Goal: Task Accomplishment & Management: Use online tool/utility

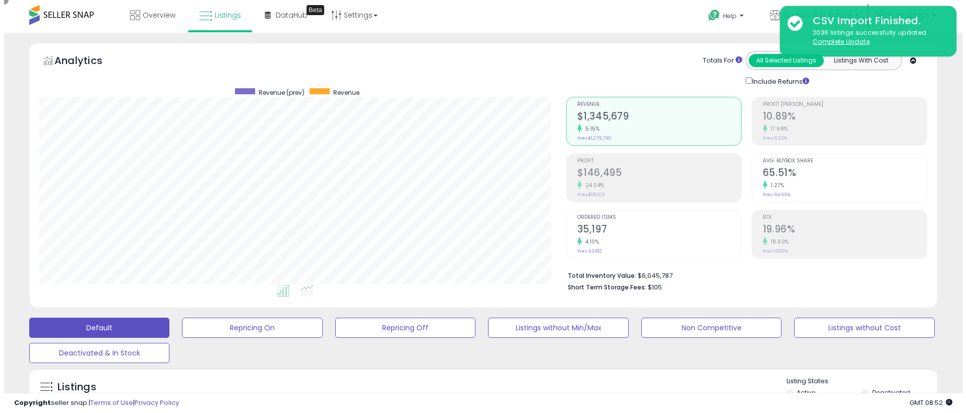
scroll to position [207, 527]
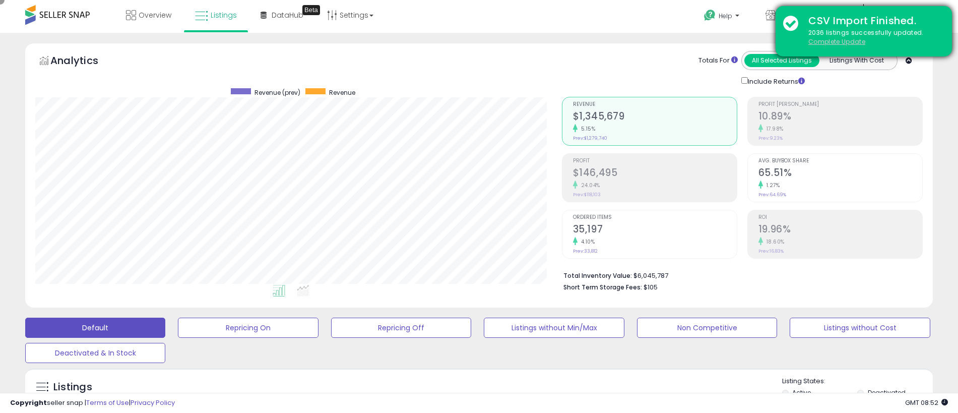
click at [837, 41] on u "Complete Update" at bounding box center [837, 41] width 57 height 9
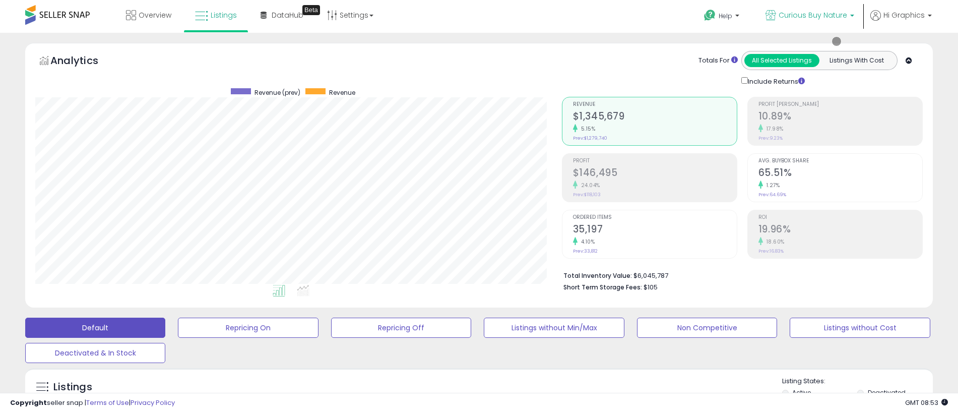
click at [815, 15] on span "Curious Buy Nature" at bounding box center [813, 15] width 69 height 10
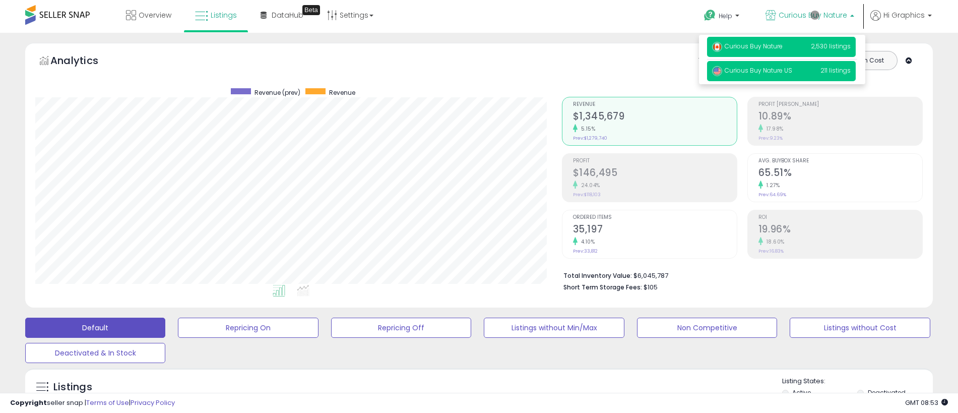
click at [782, 71] on span "Curious Buy Nature US" at bounding box center [752, 70] width 80 height 9
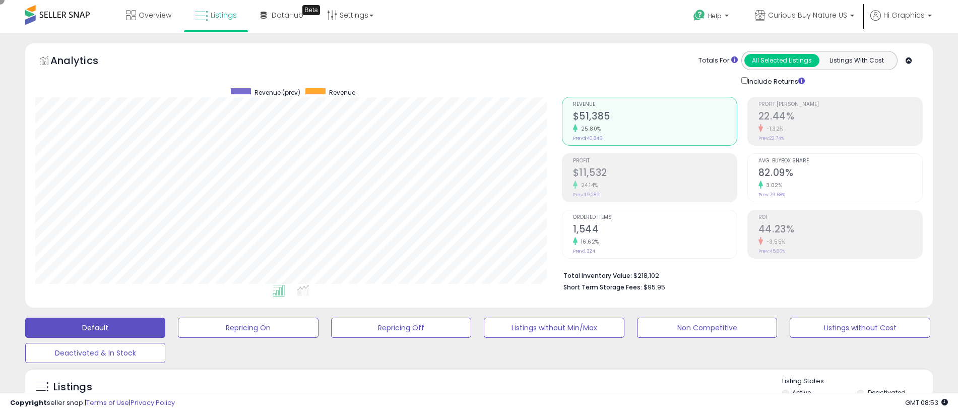
scroll to position [224, 0]
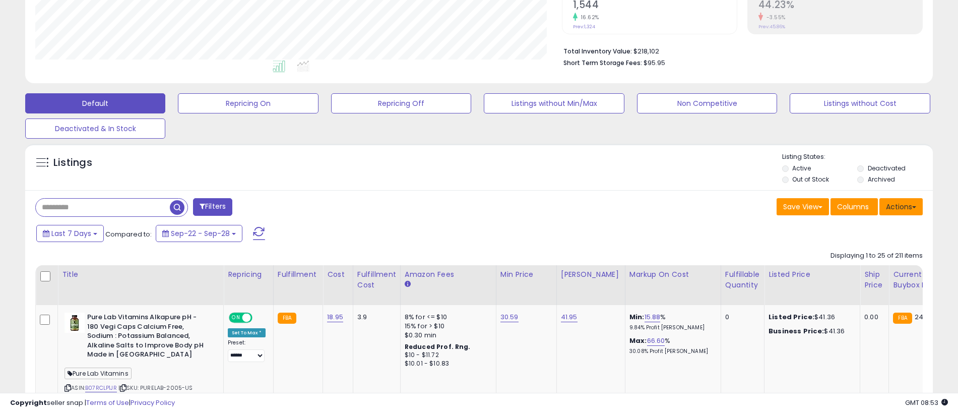
click at [901, 206] on button "Actions" at bounding box center [901, 206] width 43 height 17
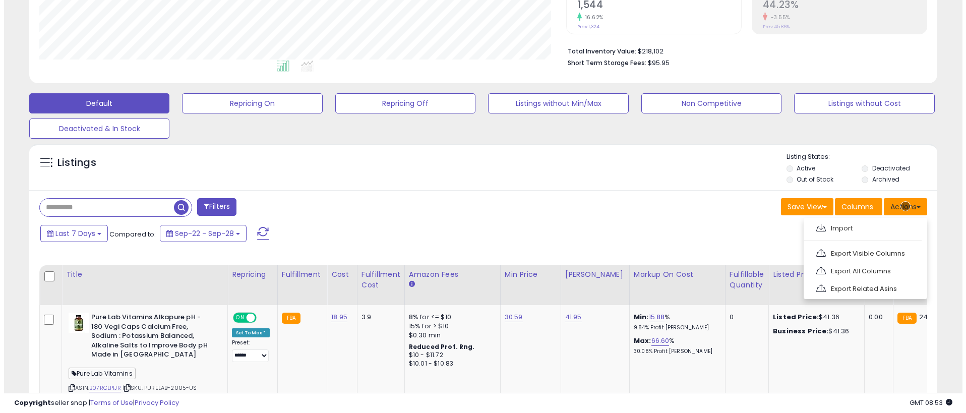
scroll to position [246, 0]
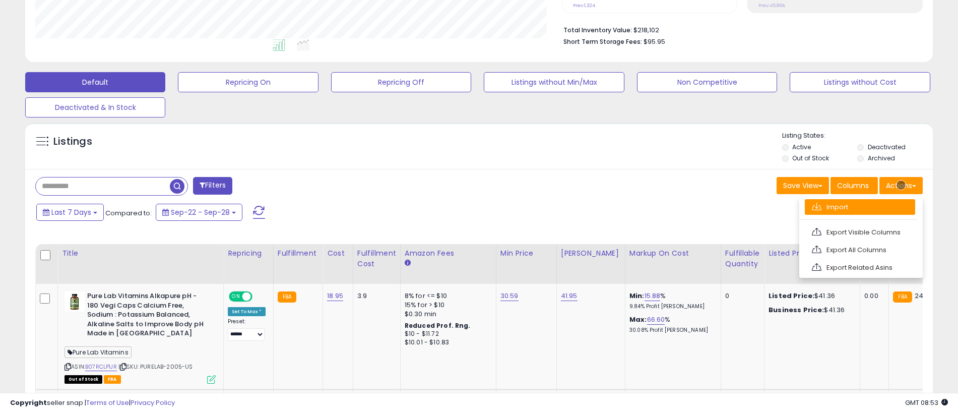
click at [860, 207] on link "Import" at bounding box center [860, 207] width 110 height 16
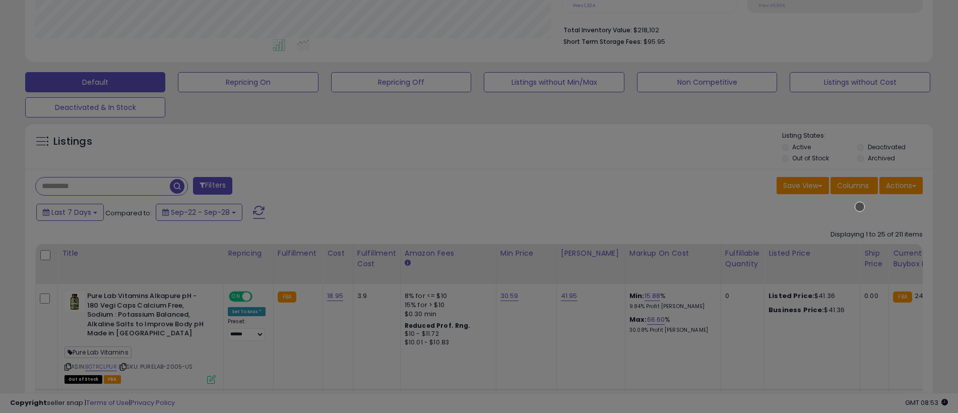
scroll to position [207, 531]
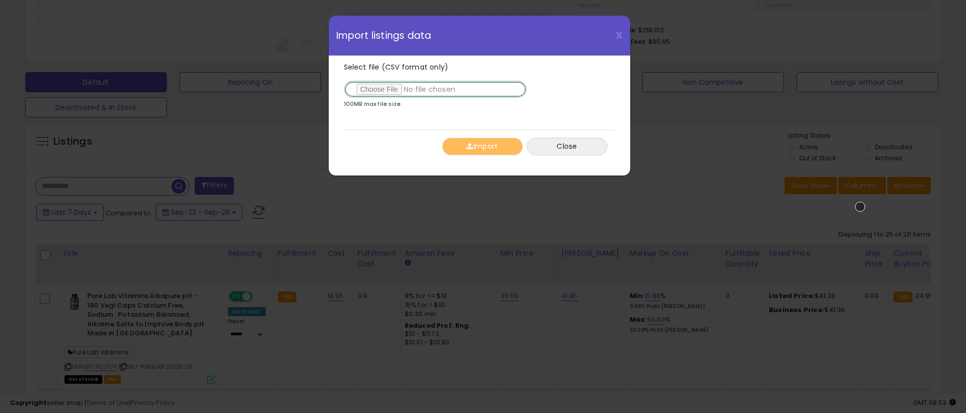
click at [433, 89] on input "Select file (CSV format only)" at bounding box center [435, 89] width 183 height 17
type input "**********"
click at [482, 146] on button "Import" at bounding box center [482, 147] width 81 height 18
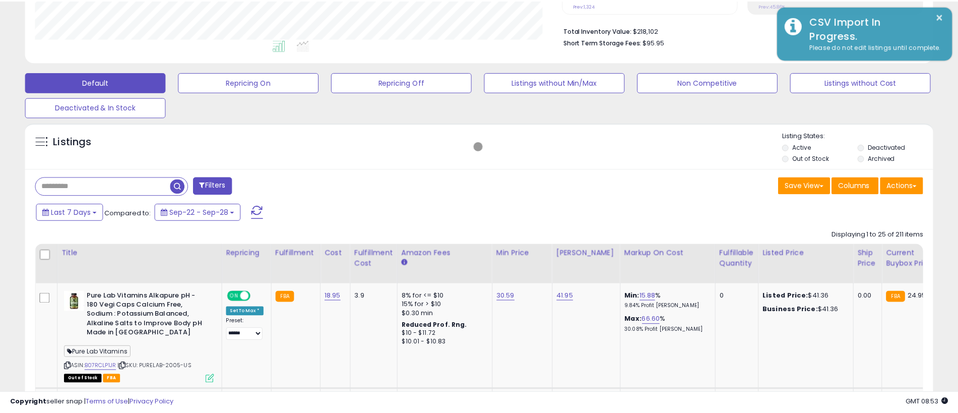
scroll to position [503916, 503596]
